Goal: Find specific page/section: Find specific page/section

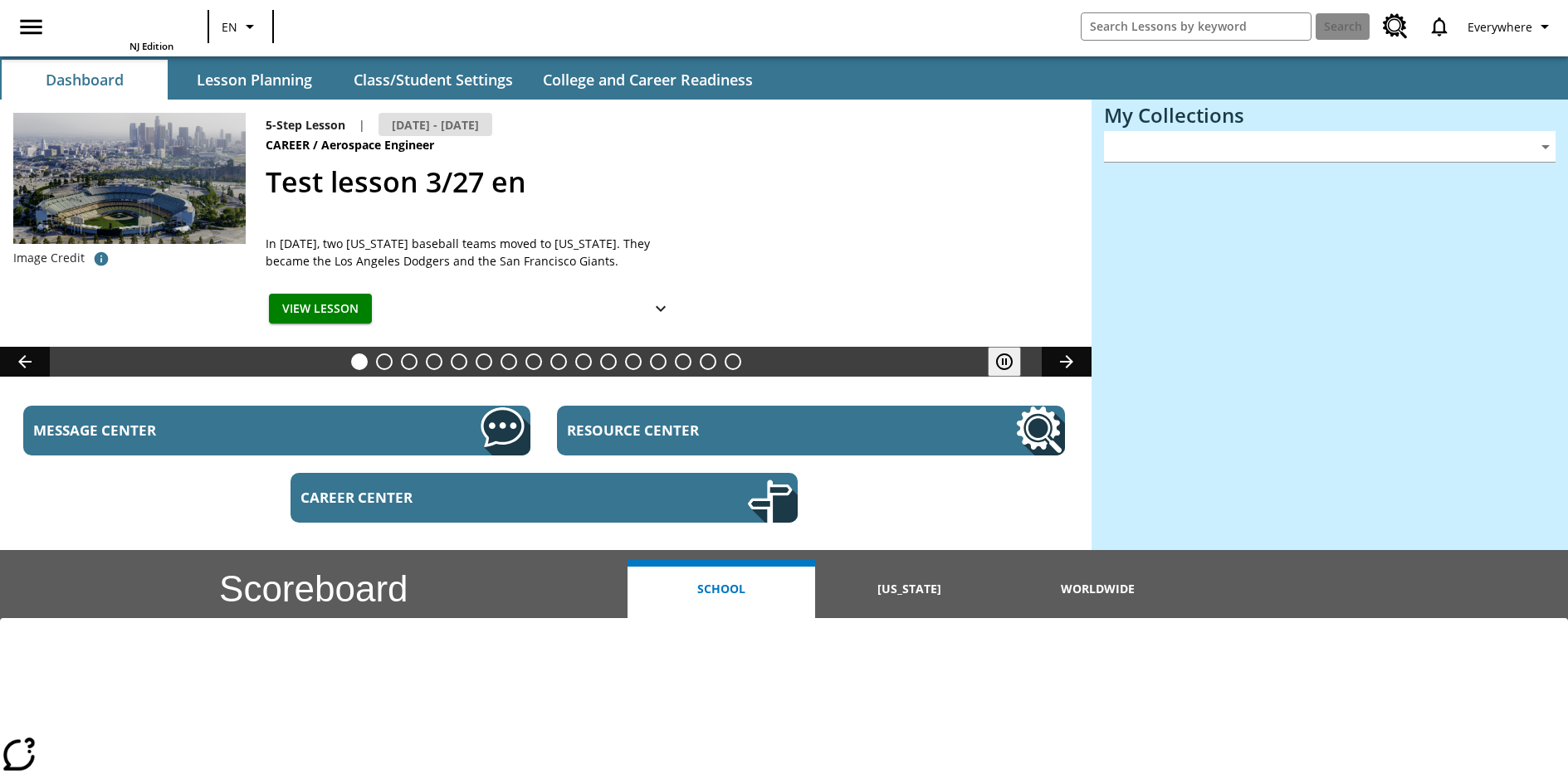
type input "-1"
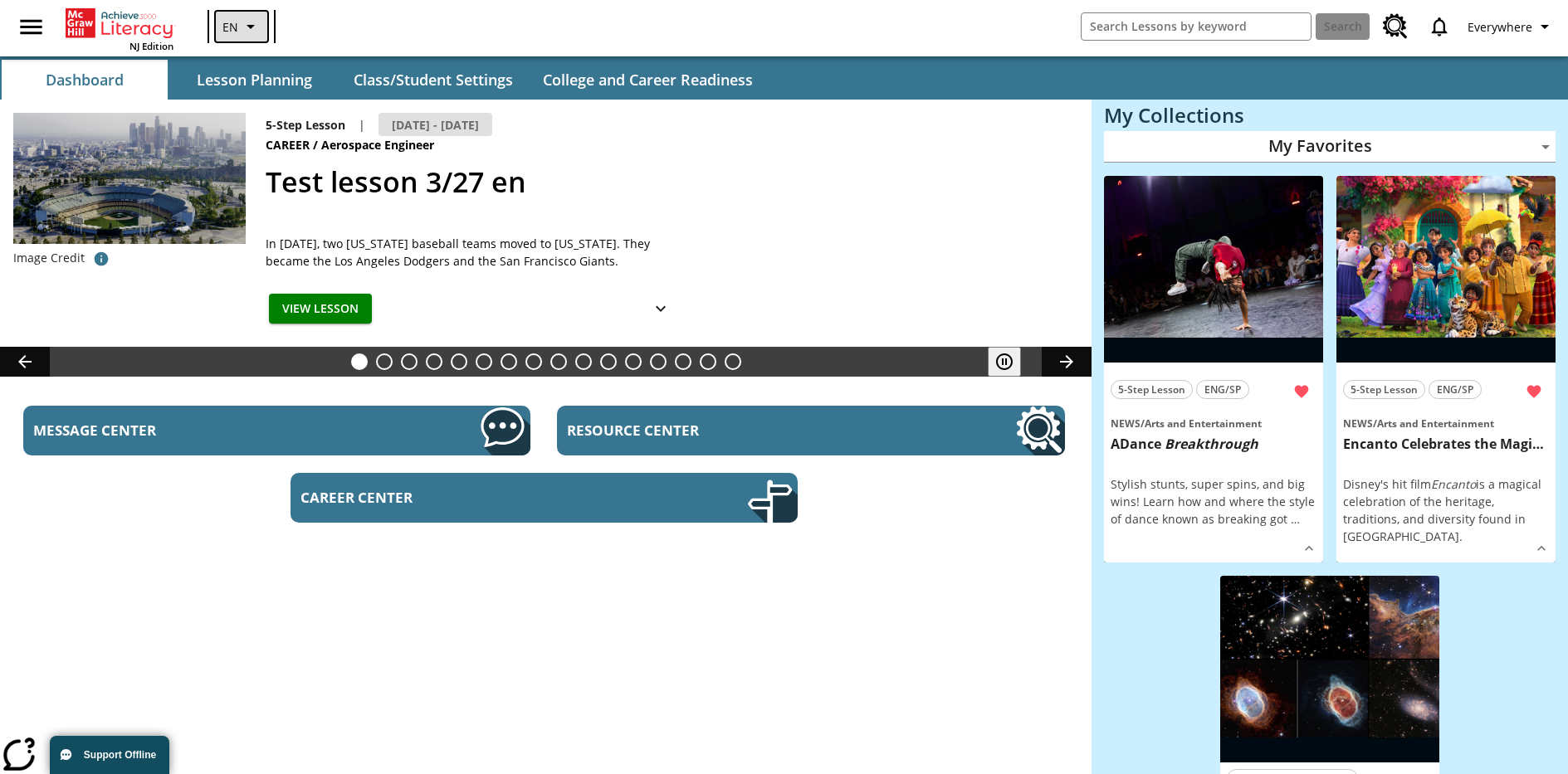
click at [241, 27] on icon "Language: EN, Select a language" at bounding box center [251, 27] width 20 height 20
